Goal: Transaction & Acquisition: Purchase product/service

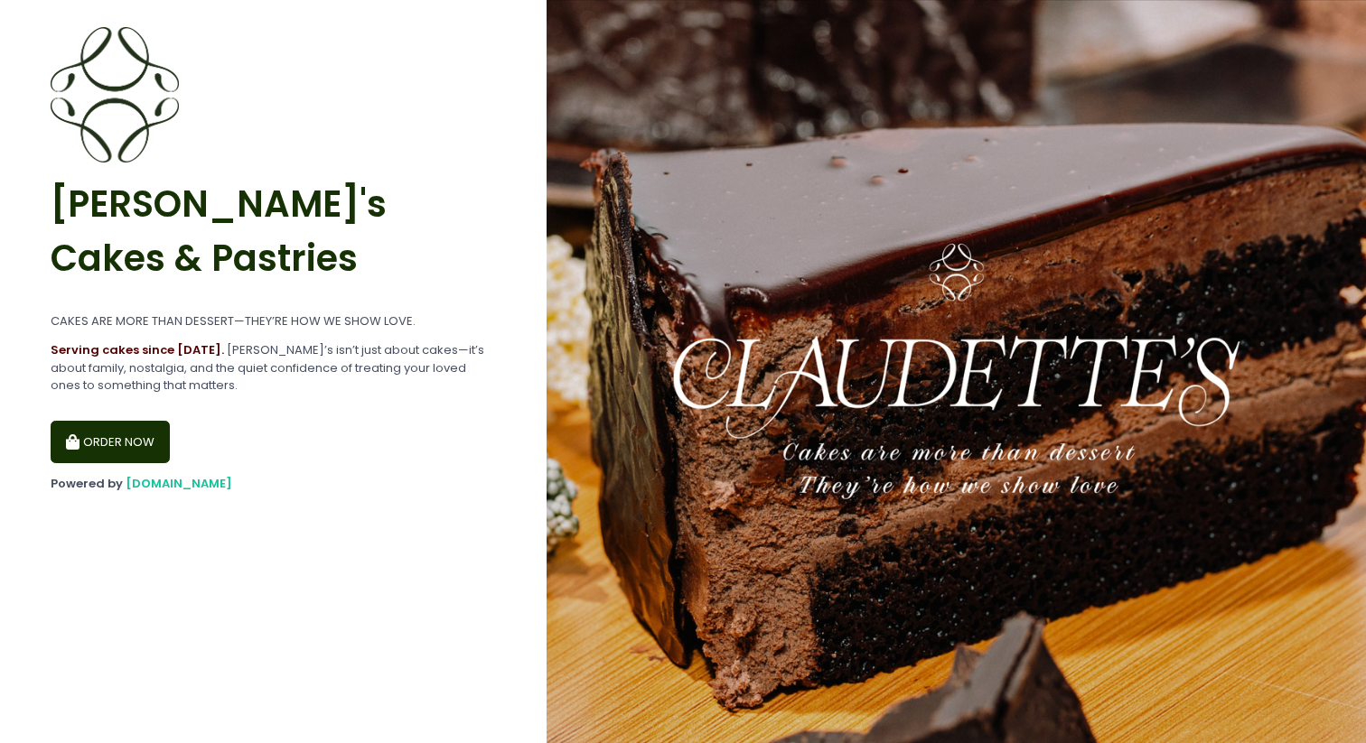
click at [125, 421] on button "ORDER NOW" at bounding box center [110, 442] width 119 height 43
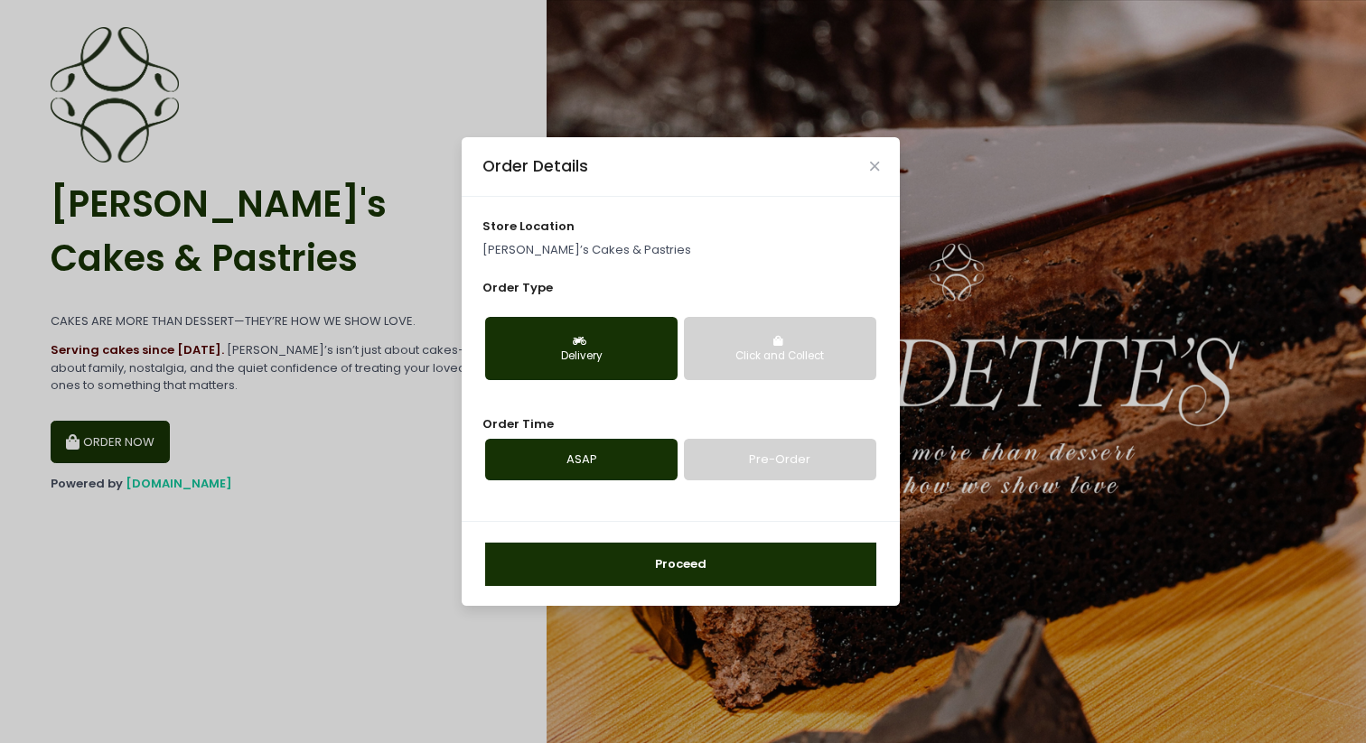
click at [596, 564] on button "Proceed" at bounding box center [680, 564] width 391 height 43
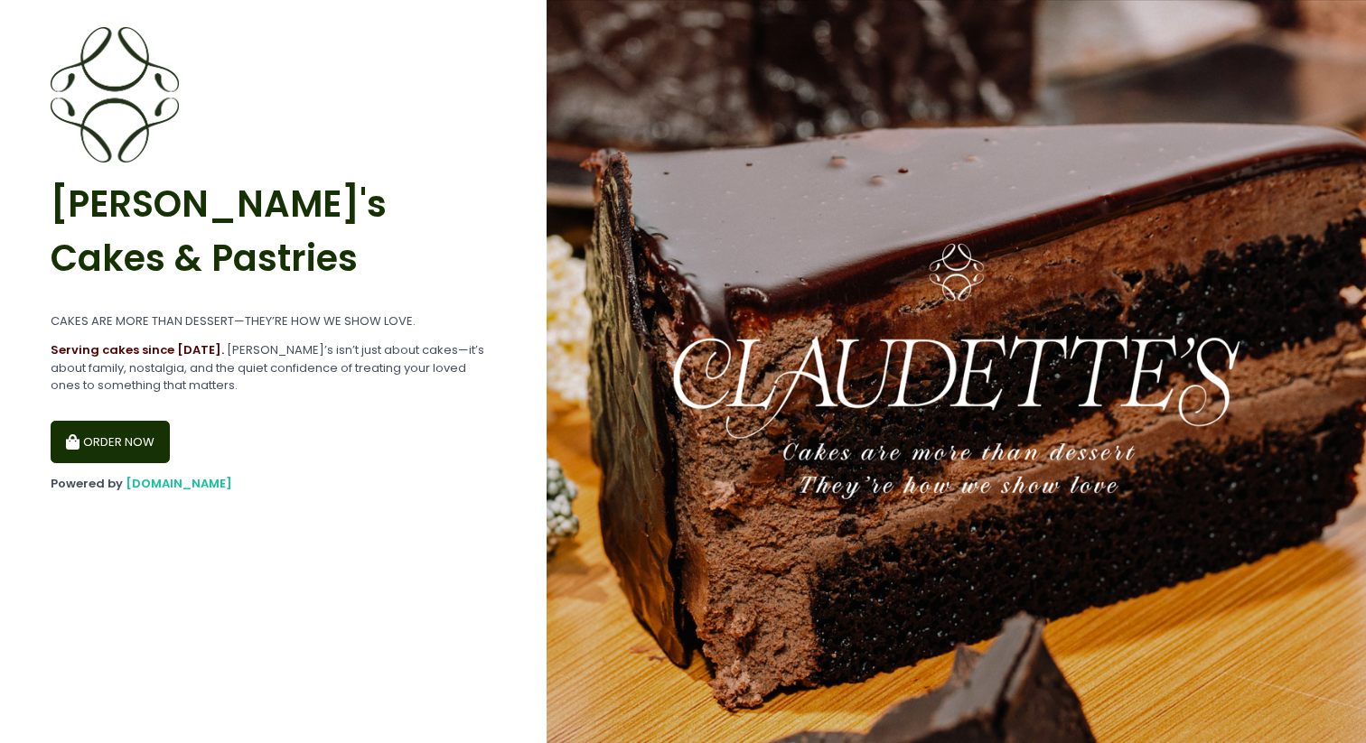
click at [129, 425] on button "ORDER NOW" at bounding box center [110, 442] width 119 height 43
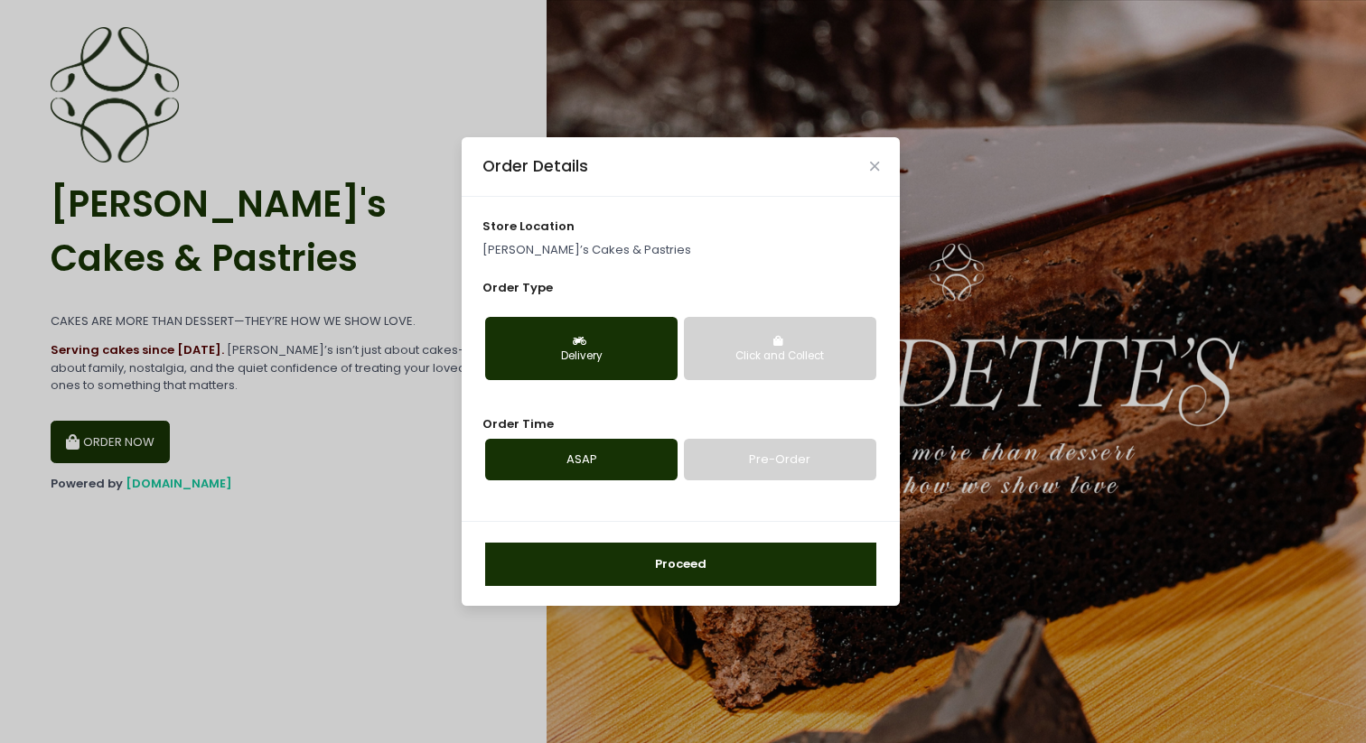
click at [717, 574] on button "Proceed" at bounding box center [680, 564] width 391 height 43
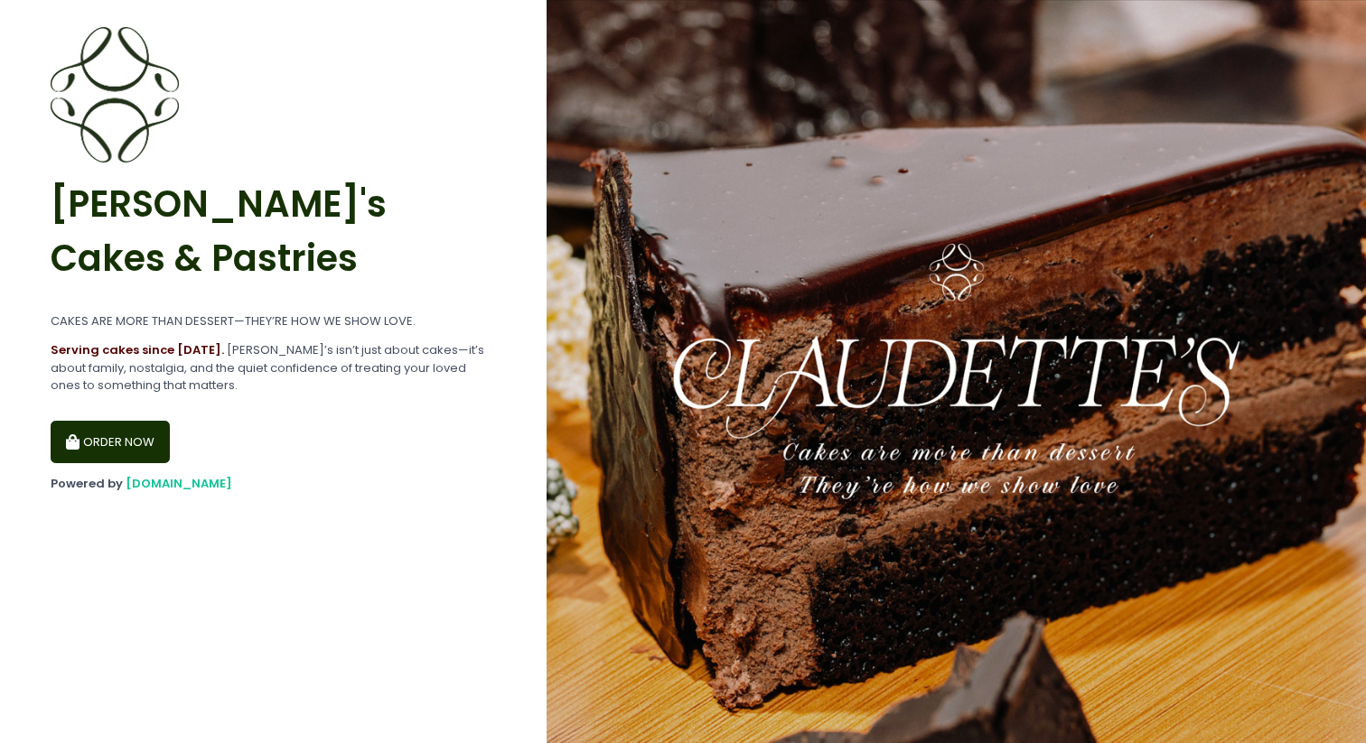
click at [117, 444] on button "ORDER NOW" at bounding box center [110, 442] width 119 height 43
